Goal: Transaction & Acquisition: Purchase product/service

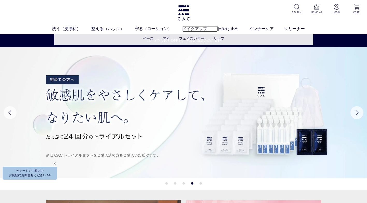
click at [193, 28] on link "メイクアップ" at bounding box center [199, 29] width 35 height 6
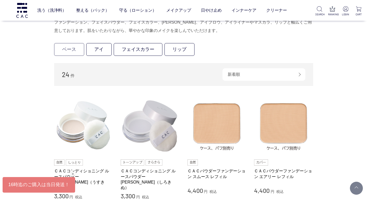
scroll to position [155, 0]
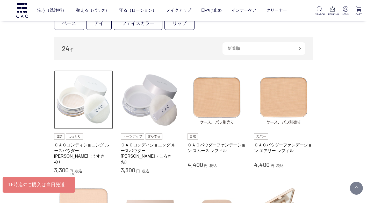
click at [74, 102] on img at bounding box center [83, 99] width 59 height 59
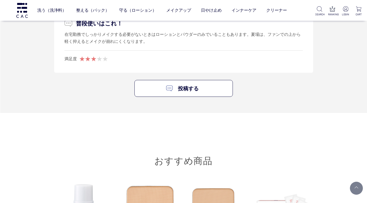
scroll to position [1348, 0]
